Goal: Transaction & Acquisition: Book appointment/travel/reservation

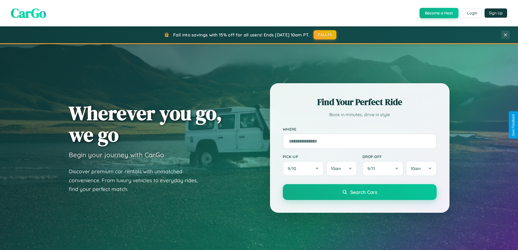
scroll to position [235, 0]
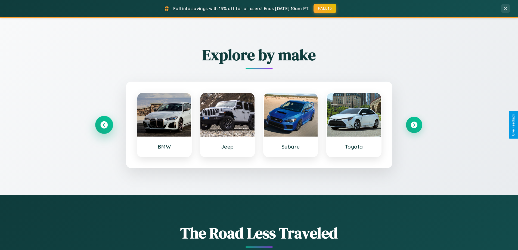
click at [104, 125] on icon at bounding box center [103, 124] width 7 height 7
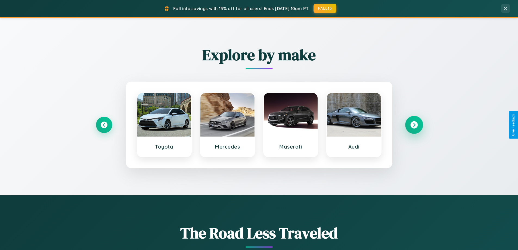
click at [414, 125] on icon at bounding box center [414, 124] width 7 height 7
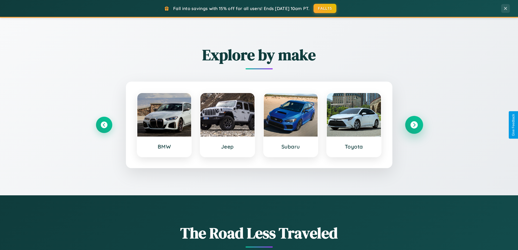
click at [414, 125] on icon at bounding box center [414, 124] width 7 height 7
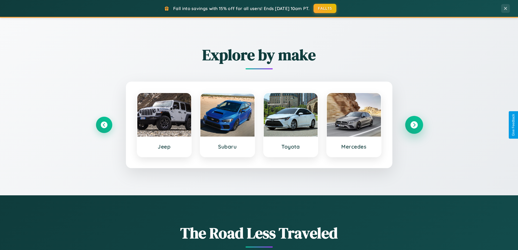
click at [414, 125] on icon at bounding box center [414, 124] width 7 height 7
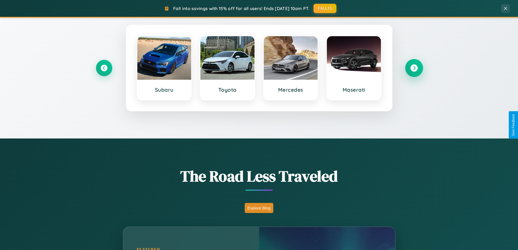
scroll to position [479, 0]
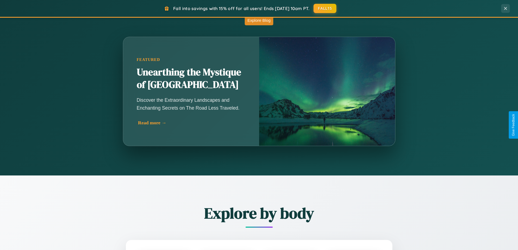
click at [192, 124] on div "Read more →" at bounding box center [192, 123] width 109 height 6
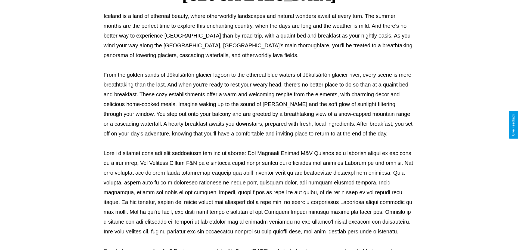
scroll to position [176, 0]
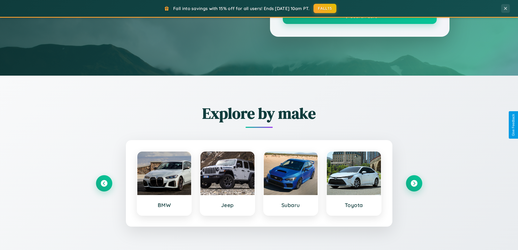
scroll to position [479, 0]
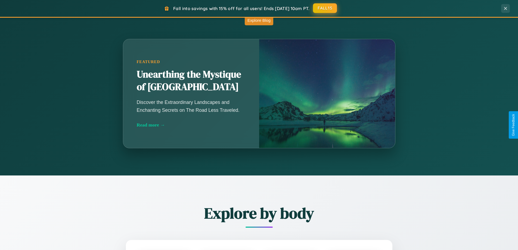
click at [326, 8] on button "FALL15" at bounding box center [325, 8] width 24 height 10
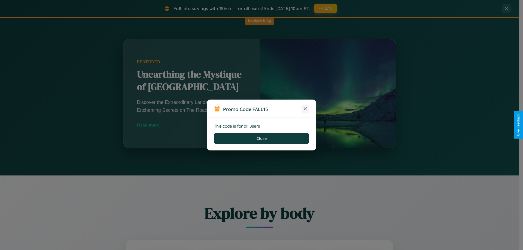
click at [305, 109] on icon at bounding box center [304, 108] width 5 height 5
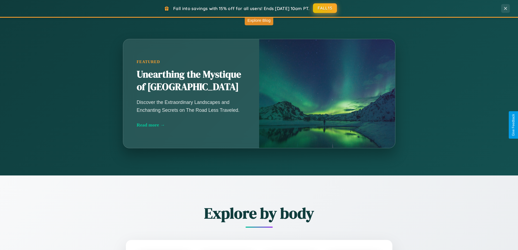
click at [326, 8] on button "FALL15" at bounding box center [325, 8] width 24 height 10
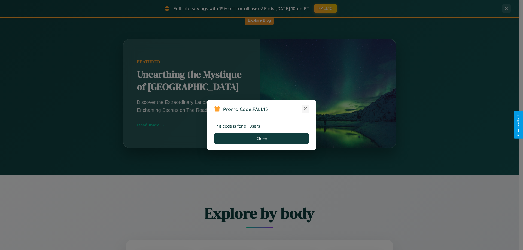
click at [305, 109] on icon at bounding box center [304, 108] width 5 height 5
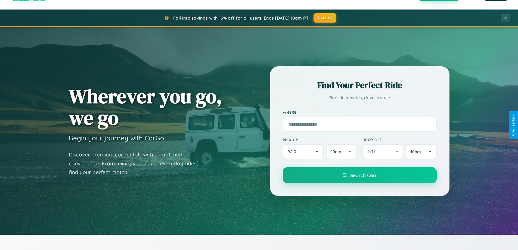
scroll to position [16, 0]
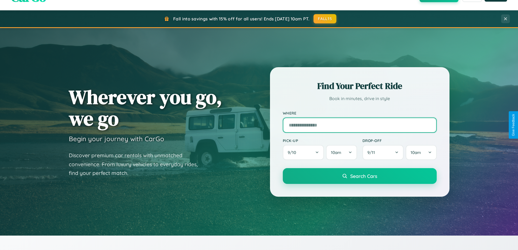
click at [360, 125] on input "text" at bounding box center [360, 125] width 154 height 15
type input "*****"
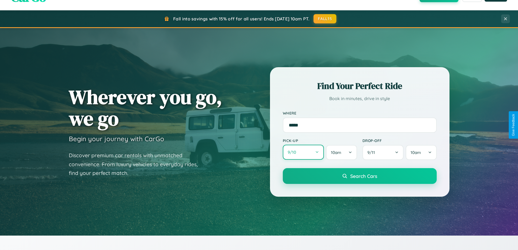
click at [303, 152] on button "9 / 10" at bounding box center [303, 152] width 41 height 15
select select "*"
select select "****"
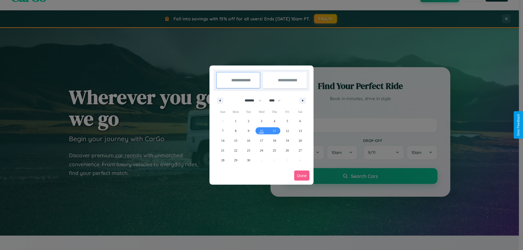
drag, startPoint x: 250, startPoint y: 100, endPoint x: 261, endPoint y: 109, distance: 13.9
click at [250, 100] on select "******* ******** ***** ***** *** **** **** ****** ********* ******* ******** **…" at bounding box center [251, 100] width 23 height 9
select select "*"
click at [300, 150] on span "25" at bounding box center [299, 151] width 3 height 10
type input "**********"
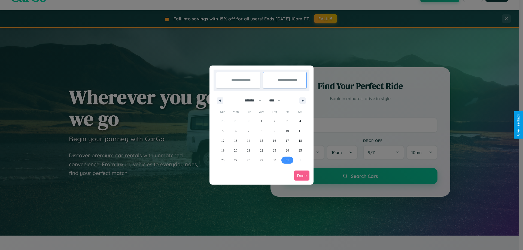
click at [287, 160] on span "31" at bounding box center [287, 160] width 3 height 10
type input "**********"
click at [302, 176] on button "Done" at bounding box center [301, 176] width 15 height 10
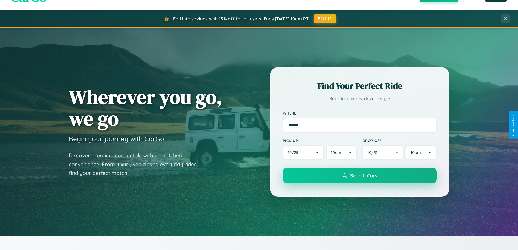
click at [360, 176] on span "Search Cars" at bounding box center [364, 176] width 27 height 6
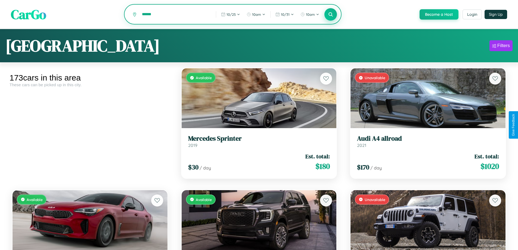
type input "******"
click at [331, 15] on icon at bounding box center [331, 14] width 5 height 5
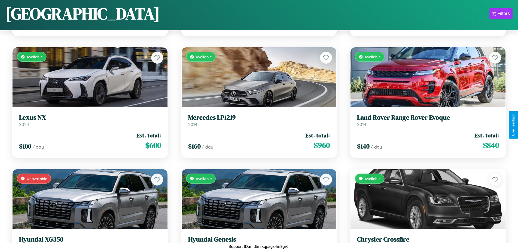
scroll to position [2880, 0]
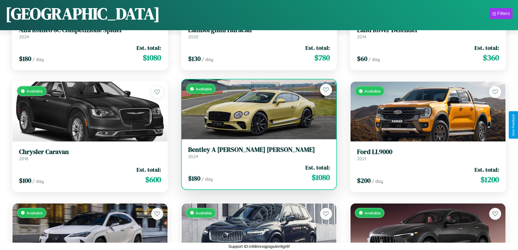
click at [257, 110] on div "Available" at bounding box center [259, 109] width 155 height 60
click at [257, 109] on div "Available" at bounding box center [259, 109] width 155 height 60
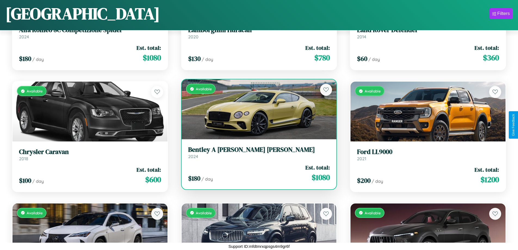
click at [257, 109] on div "Available" at bounding box center [259, 109] width 155 height 60
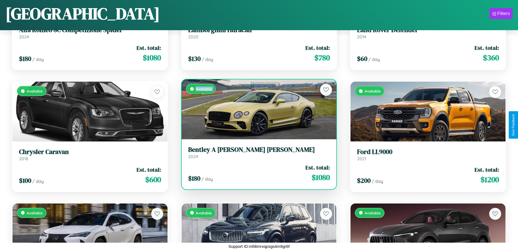
click at [257, 109] on div "Available" at bounding box center [259, 109] width 155 height 60
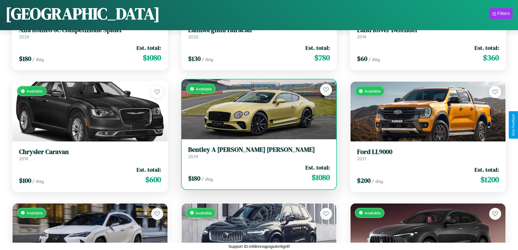
click at [257, 109] on div "Available" at bounding box center [259, 109] width 155 height 60
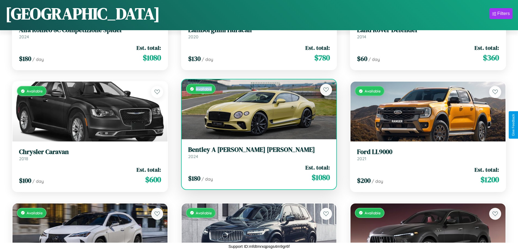
click at [257, 109] on div "Available" at bounding box center [259, 109] width 155 height 60
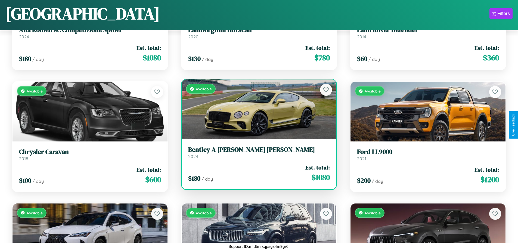
click at [257, 152] on h3 "[PERSON_NAME] A [PERSON_NAME] [PERSON_NAME]" at bounding box center [259, 150] width 142 height 8
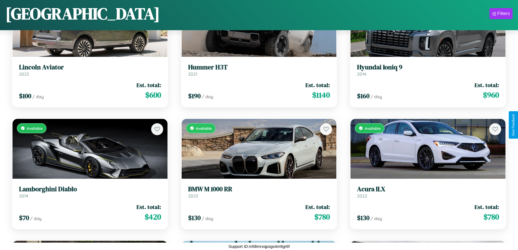
scroll to position [930, 0]
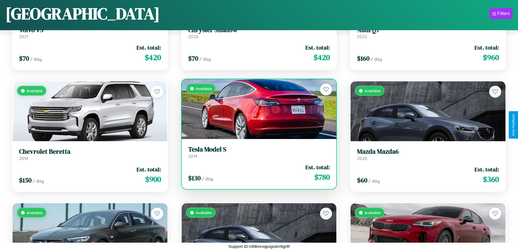
click at [257, 152] on h3 "Tesla Model S" at bounding box center [259, 150] width 142 height 8
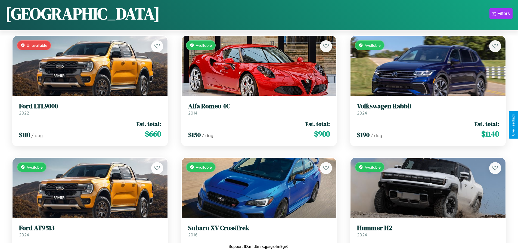
scroll to position [5317, 0]
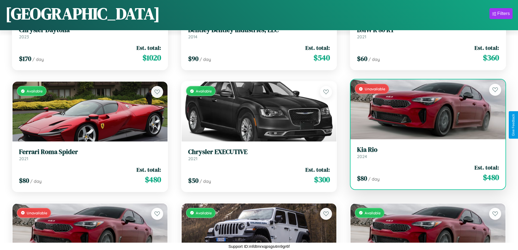
click at [425, 152] on h3 "Kia Rio" at bounding box center [428, 150] width 142 height 8
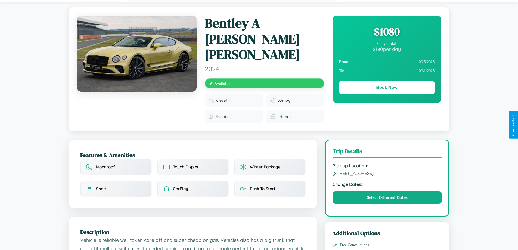
scroll to position [60, 0]
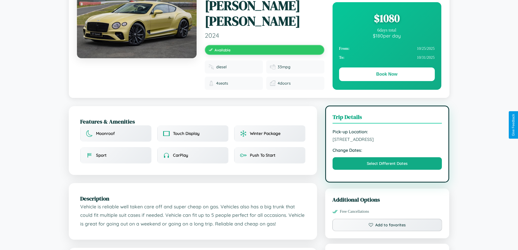
click at [388, 137] on span "1563 First Street Dublin Ireland 50761" at bounding box center [388, 139] width 110 height 5
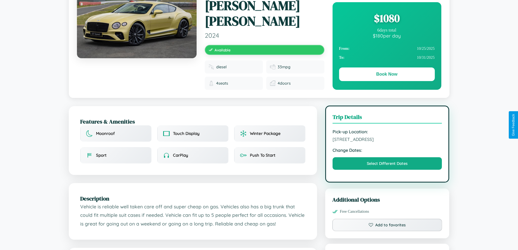
click at [388, 137] on span "1563 First Street Dublin Ireland 50761" at bounding box center [388, 139] width 110 height 5
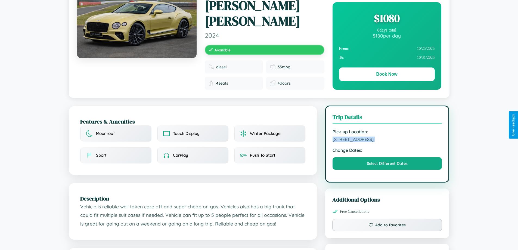
click at [388, 137] on span "1563 First Street Dublin Ireland 50761" at bounding box center [388, 139] width 110 height 5
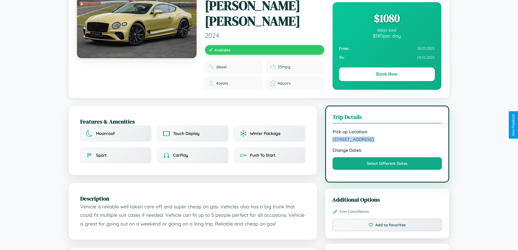
click at [388, 137] on span "1563 First Street Dublin Ireland 50761" at bounding box center [388, 139] width 110 height 5
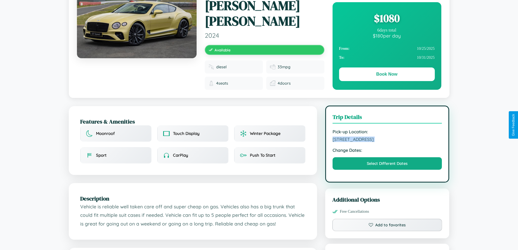
click at [388, 137] on span "1563 First Street Dublin Ireland 50761" at bounding box center [388, 139] width 110 height 5
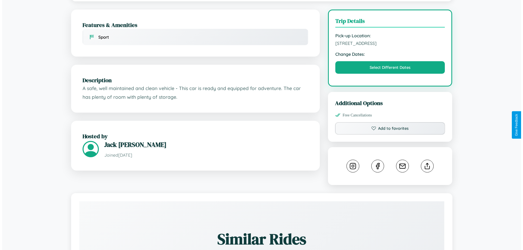
scroll to position [141, 0]
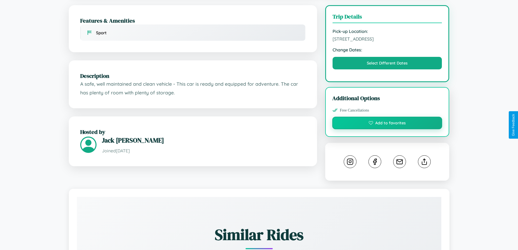
click at [388, 124] on button "Add to favorites" at bounding box center [388, 123] width 110 height 13
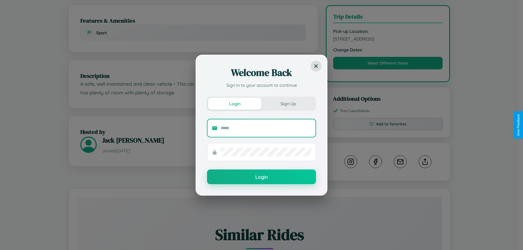
click at [266, 128] on input "text" at bounding box center [265, 128] width 90 height 9
type input "**********"
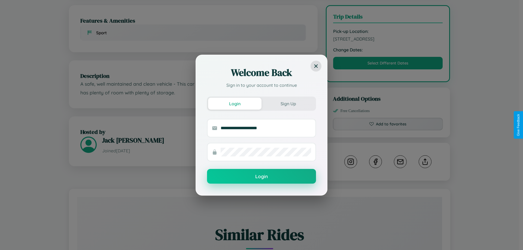
click at [261, 177] on button "Login" at bounding box center [261, 176] width 109 height 15
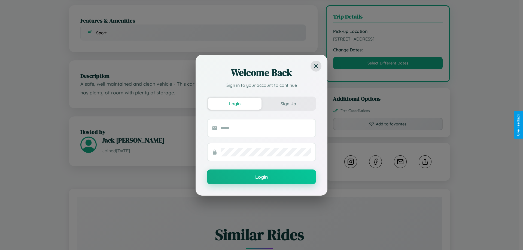
click at [388, 125] on div "Welcome Back Sign in to your account to continue Login Sign Up Login" at bounding box center [261, 125] width 523 height 250
click at [388, 64] on div "Welcome Back Sign in to your account to continue Login Sign Up Login" at bounding box center [261, 125] width 523 height 250
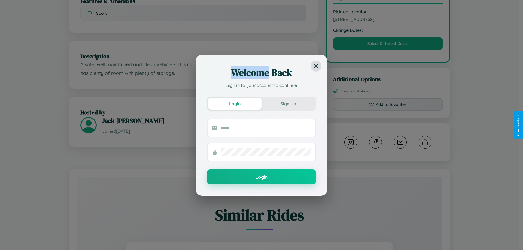
scroll to position [179, 0]
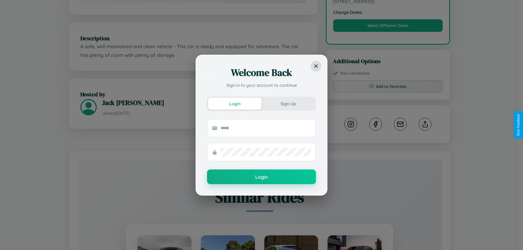
click at [425, 125] on div "Welcome Back Sign in to your account to continue Login Sign Up Login" at bounding box center [261, 125] width 523 height 250
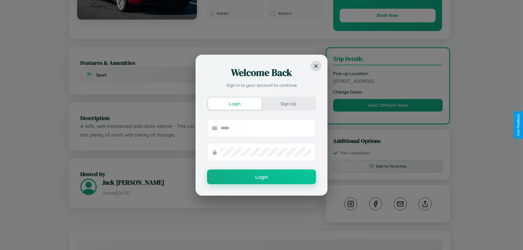
scroll to position [0, 0]
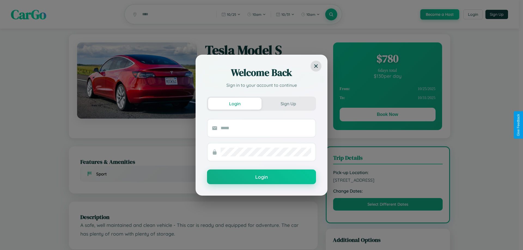
click at [387, 115] on div "Welcome Back Sign in to your account to continue Login Sign Up Login" at bounding box center [261, 125] width 523 height 250
